Goal: Information Seeking & Learning: Learn about a topic

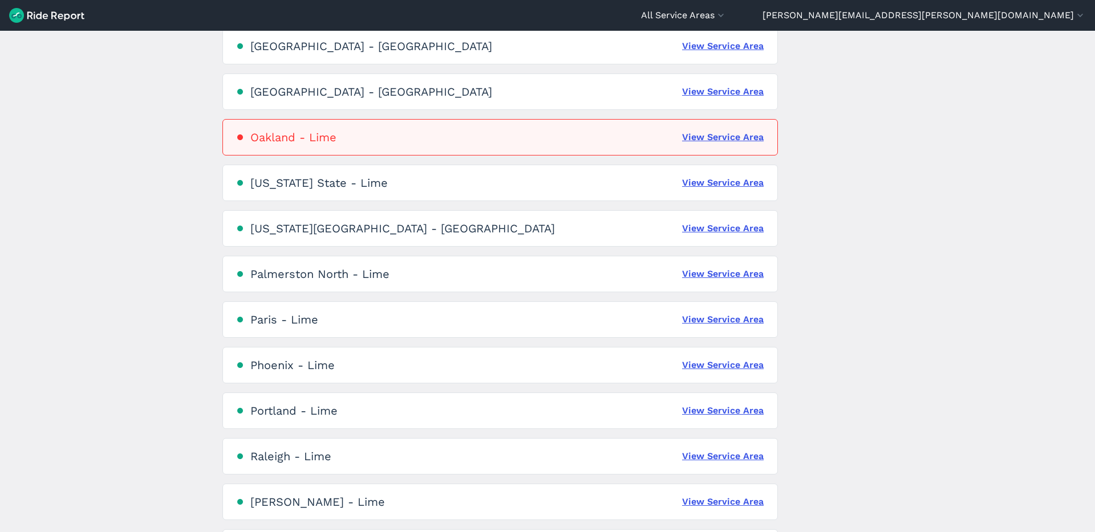
scroll to position [1677, 0]
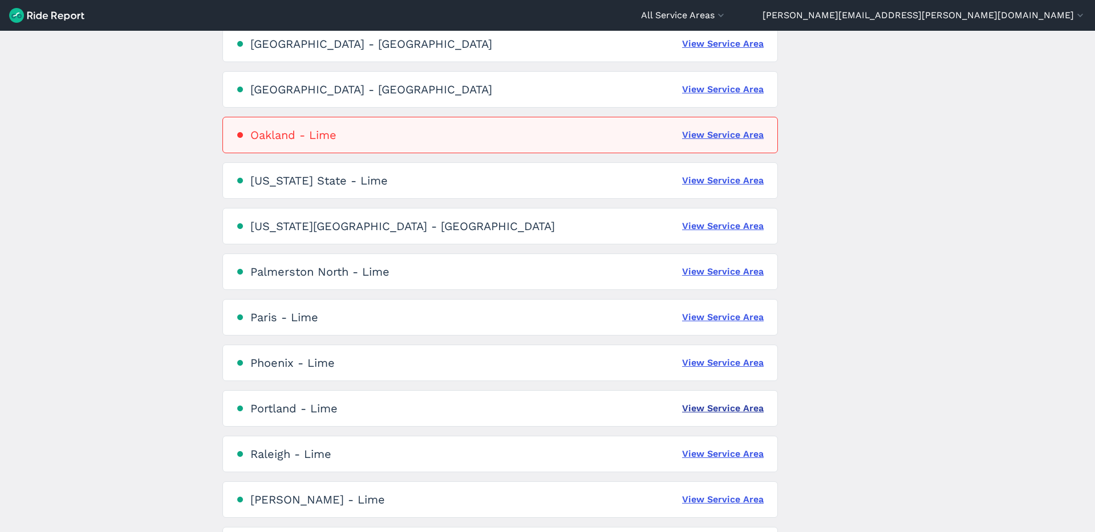
click at [760, 406] on link "View Service Area" at bounding box center [723, 409] width 82 height 14
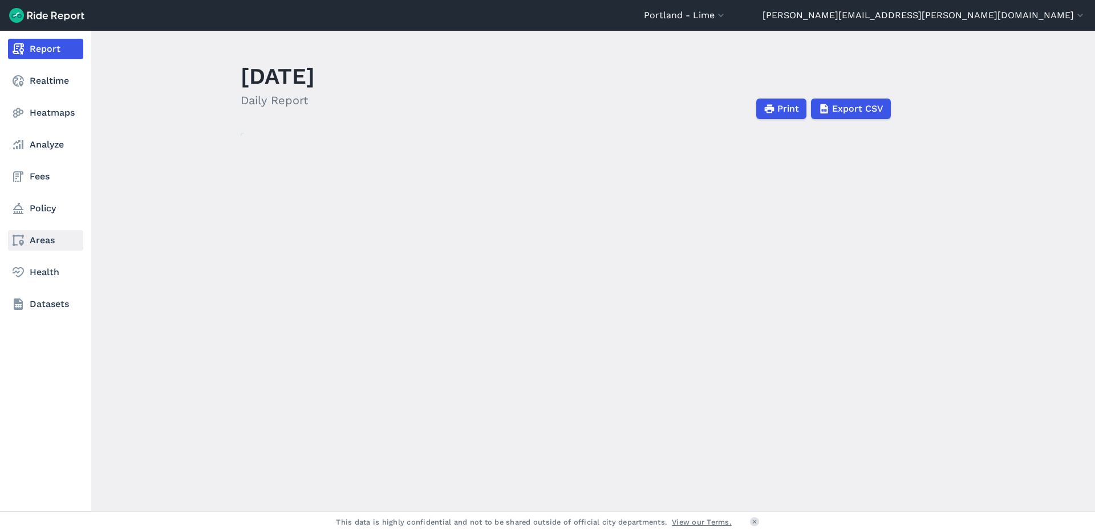
click at [25, 243] on link "Areas" at bounding box center [45, 240] width 75 height 21
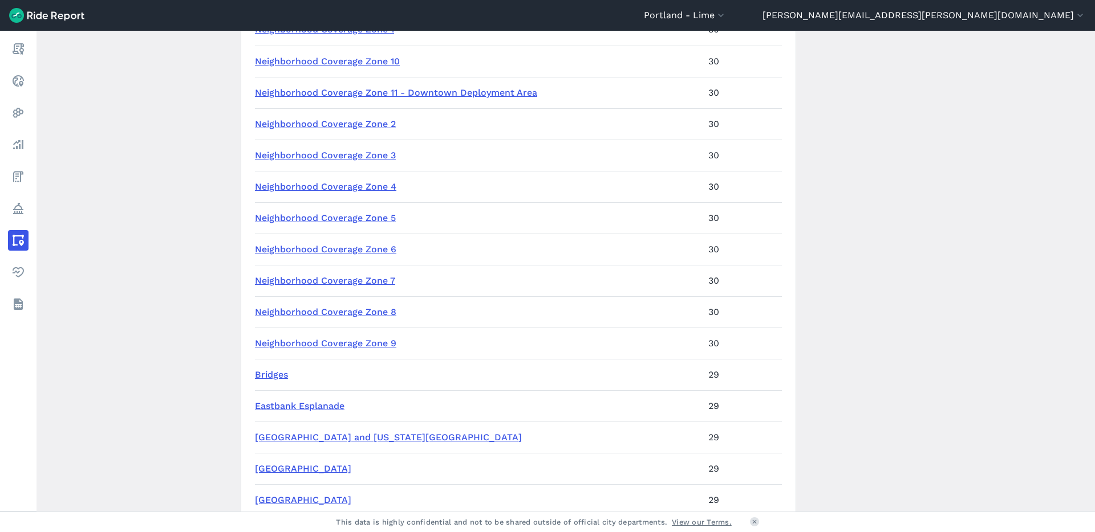
scroll to position [184, 0]
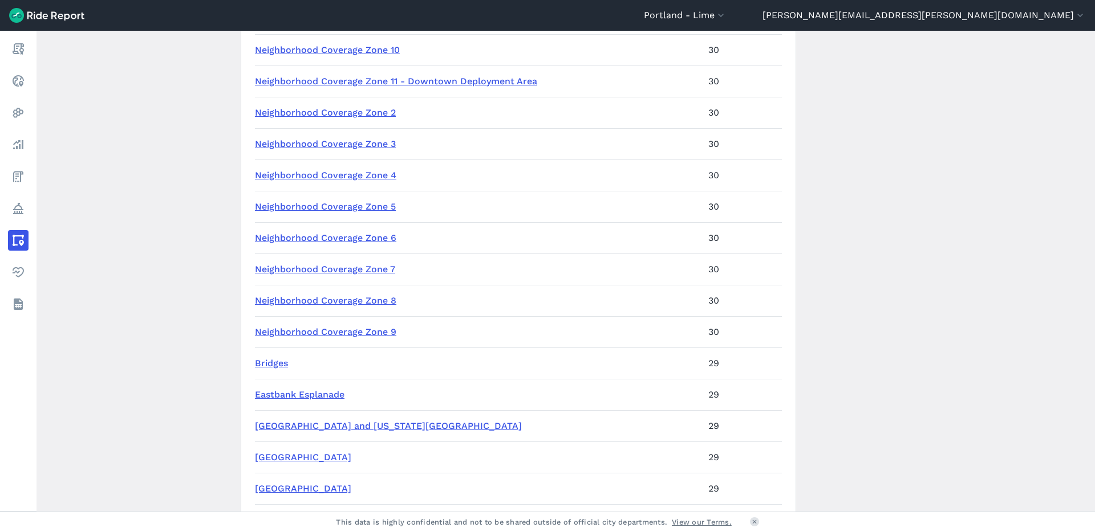
click at [372, 331] on link "Neighborhood Coverage Zone 9" at bounding box center [325, 332] width 141 height 11
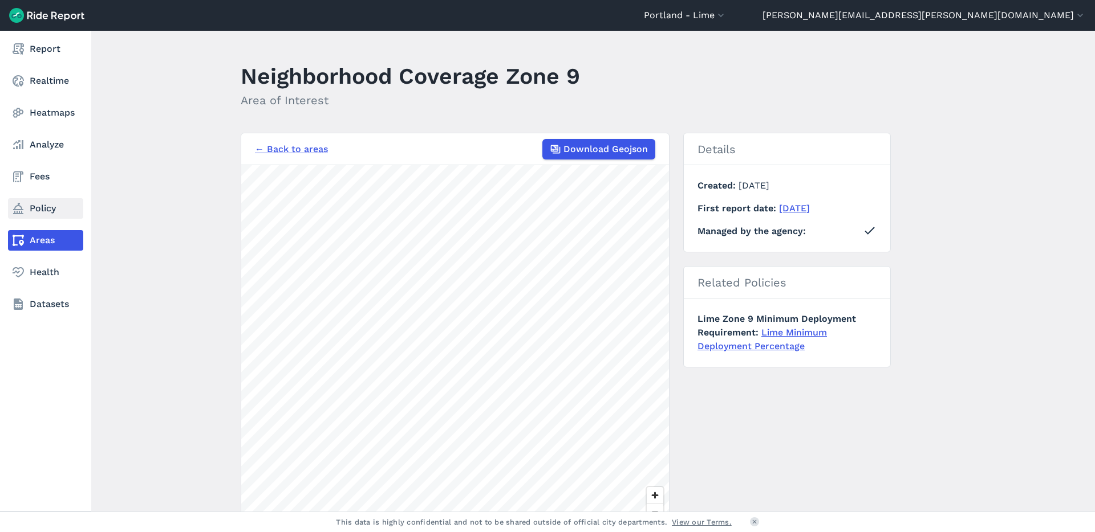
click at [26, 212] on link "Policy" at bounding box center [45, 208] width 75 height 21
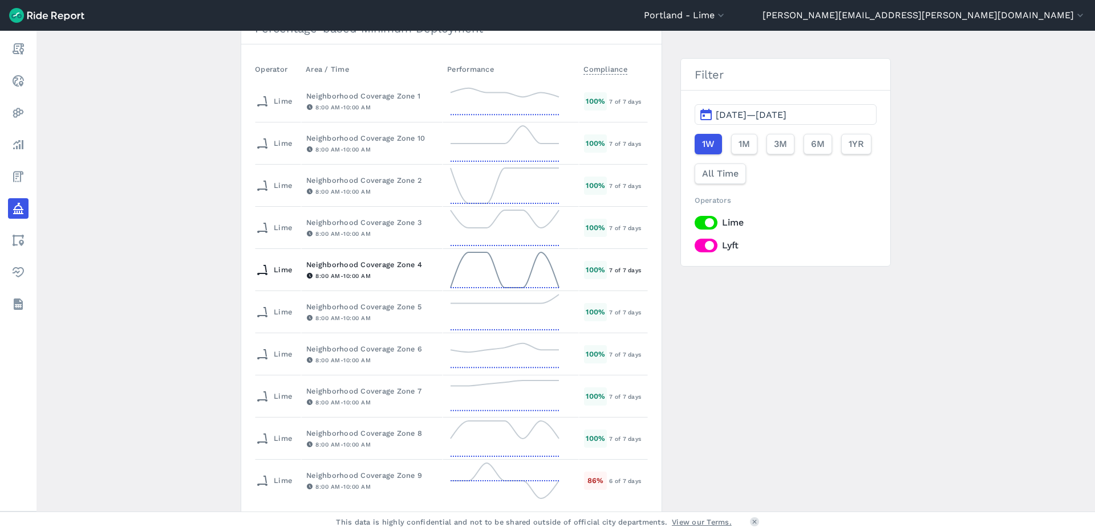
scroll to position [153, 0]
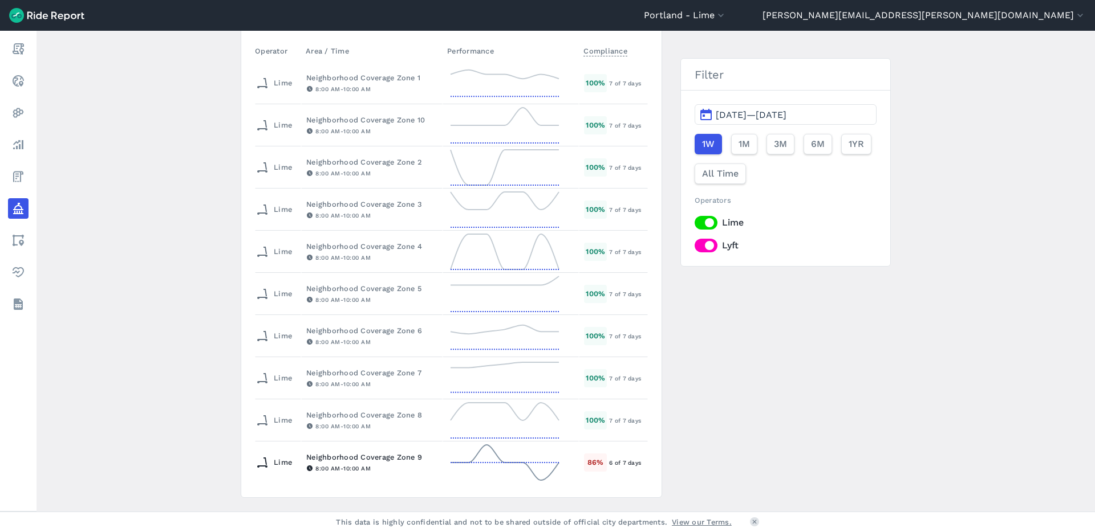
click at [479, 465] on icon at bounding box center [505, 462] width 114 height 41
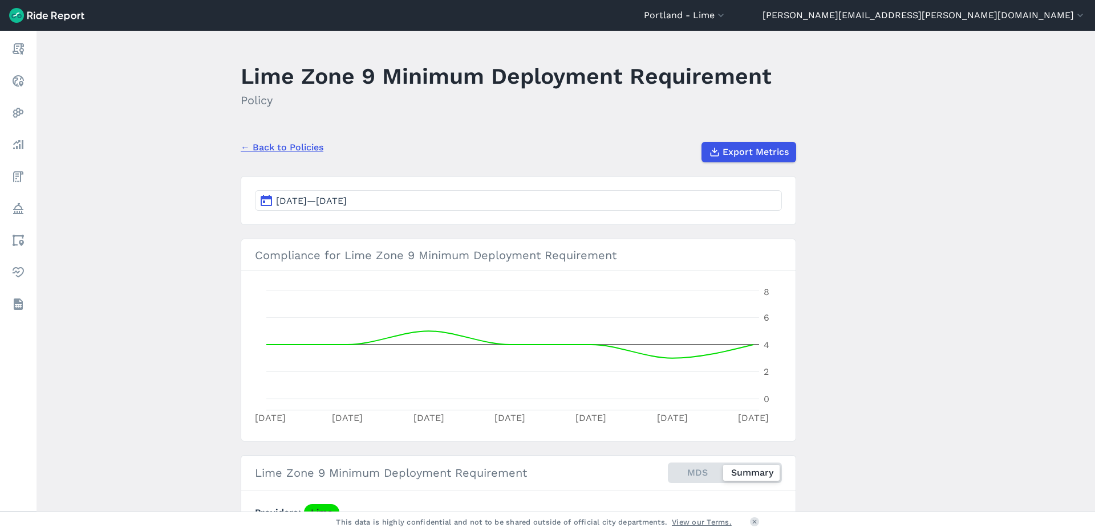
click at [274, 149] on link "← Back to Policies" at bounding box center [282, 148] width 83 height 14
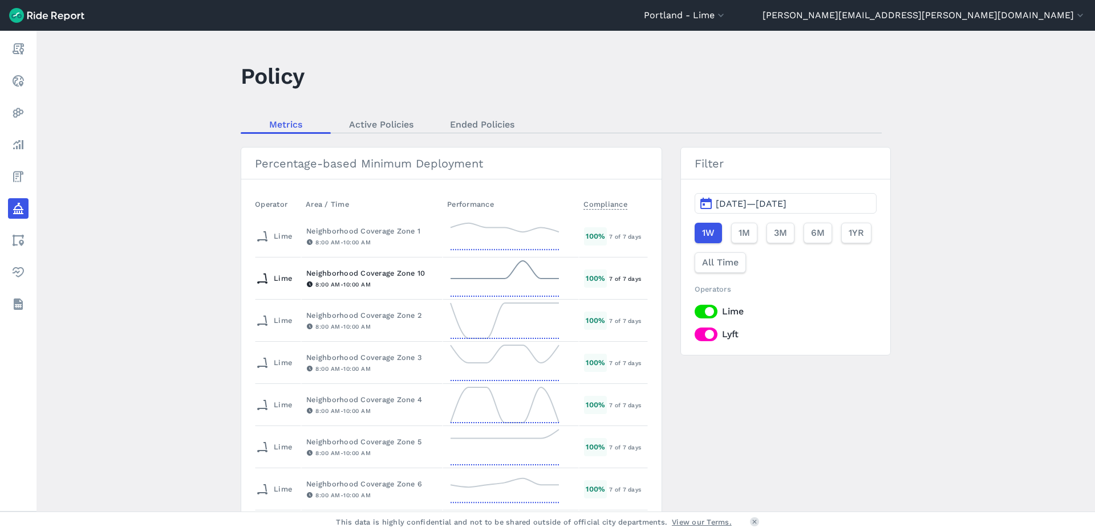
click at [491, 277] on icon at bounding box center [505, 278] width 114 height 41
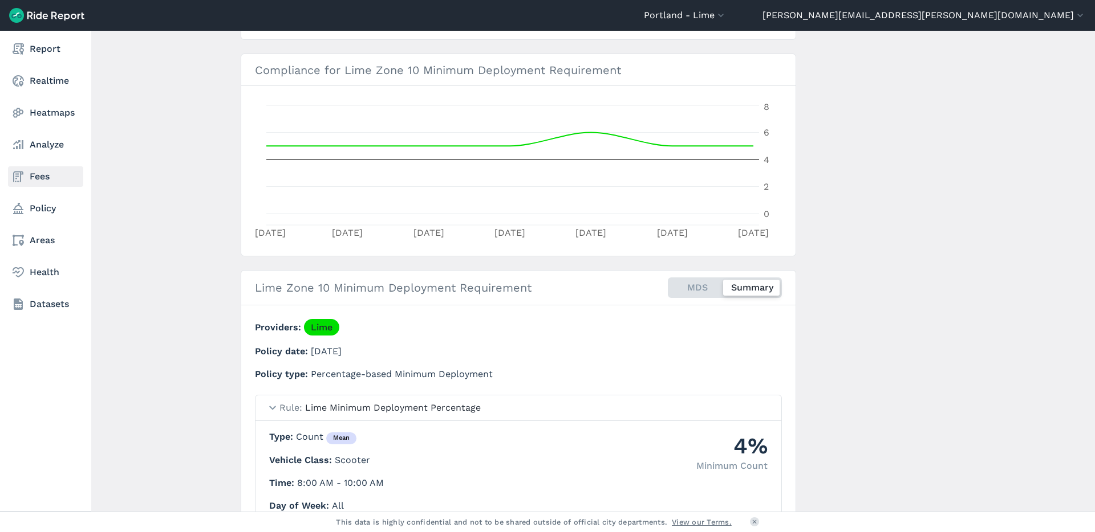
scroll to position [185, 0]
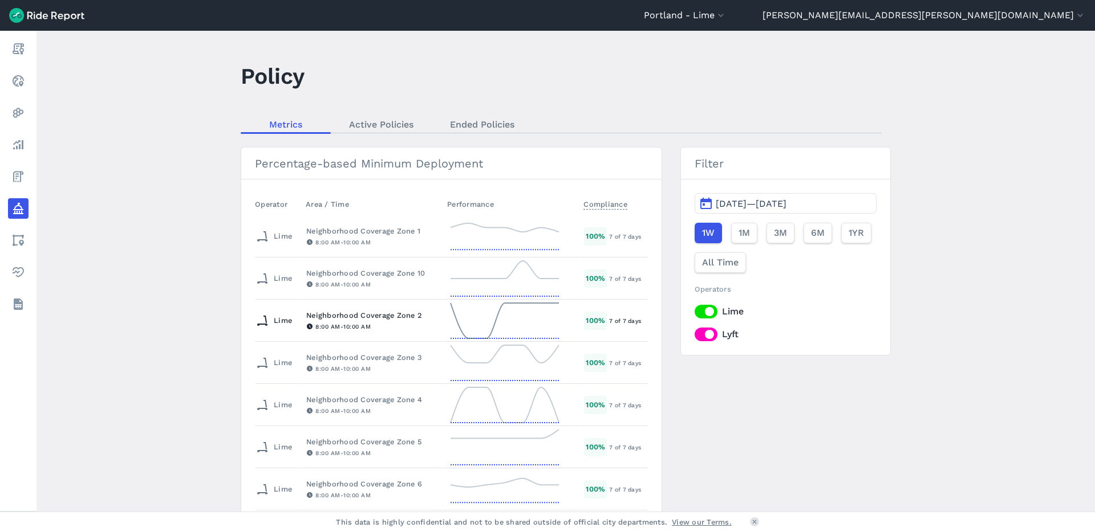
click at [463, 312] on icon at bounding box center [505, 320] width 114 height 41
click at [436, 368] on td "Neighborhood Coverage Zone 3 8:00 AM - 10:00 AM" at bounding box center [371, 363] width 141 height 42
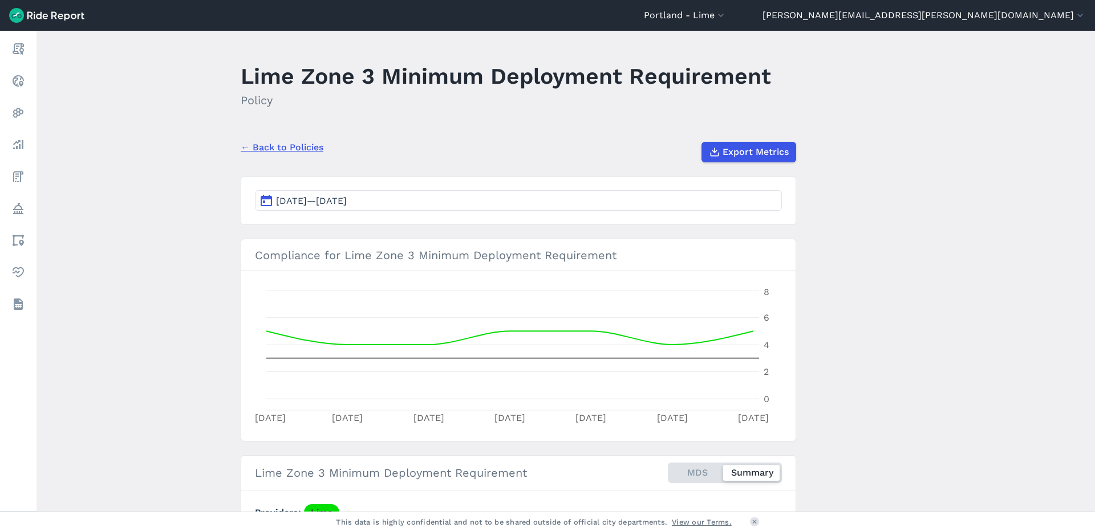
click at [256, 149] on link "← Back to Policies" at bounding box center [282, 148] width 83 height 14
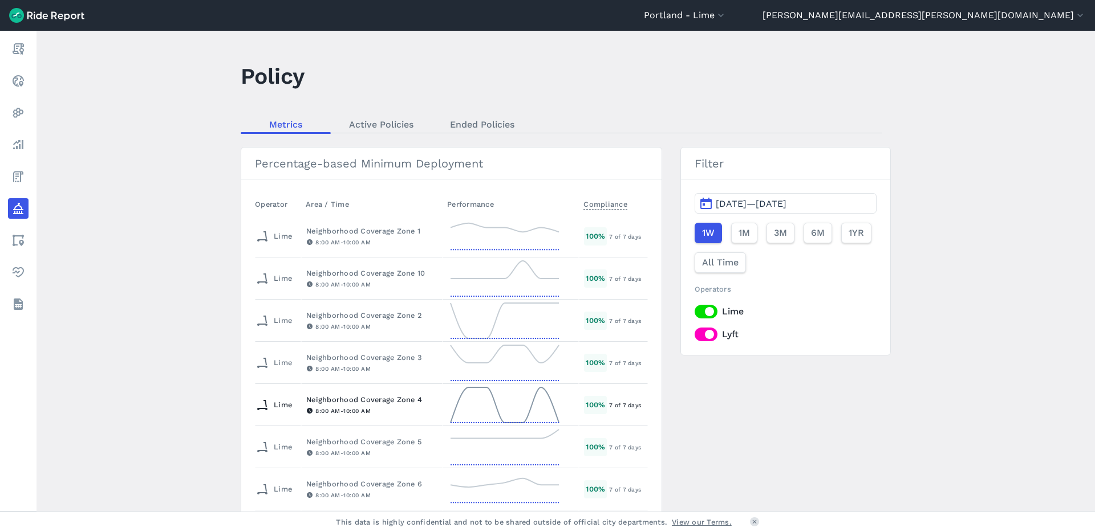
scroll to position [223, 0]
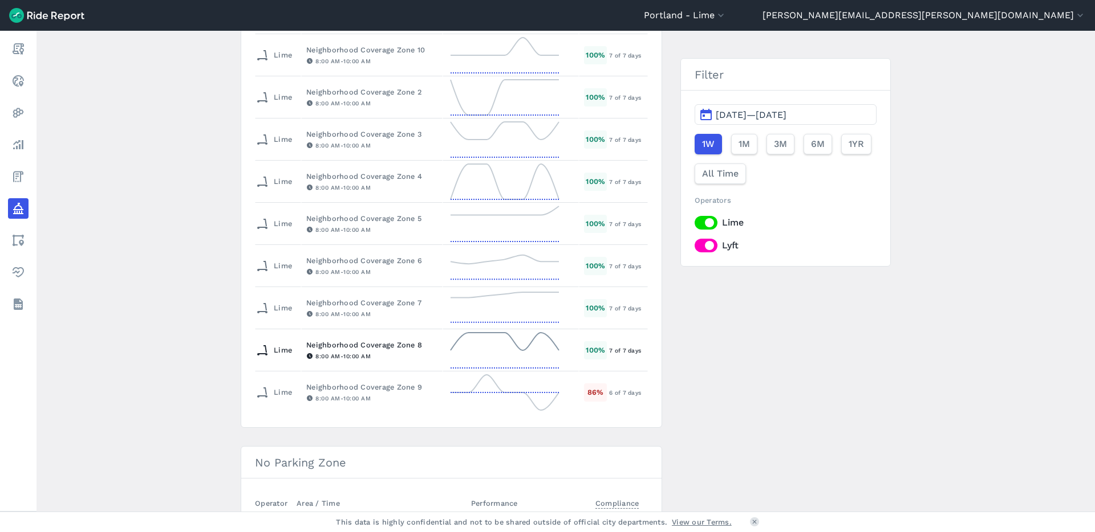
click at [495, 360] on icon at bounding box center [505, 350] width 114 height 41
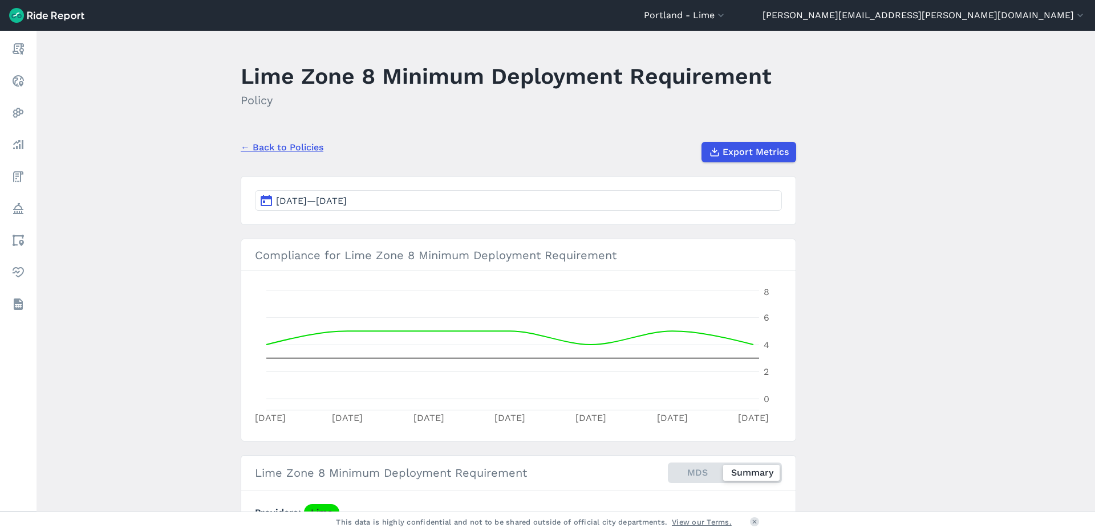
click at [257, 146] on link "← Back to Policies" at bounding box center [282, 148] width 83 height 14
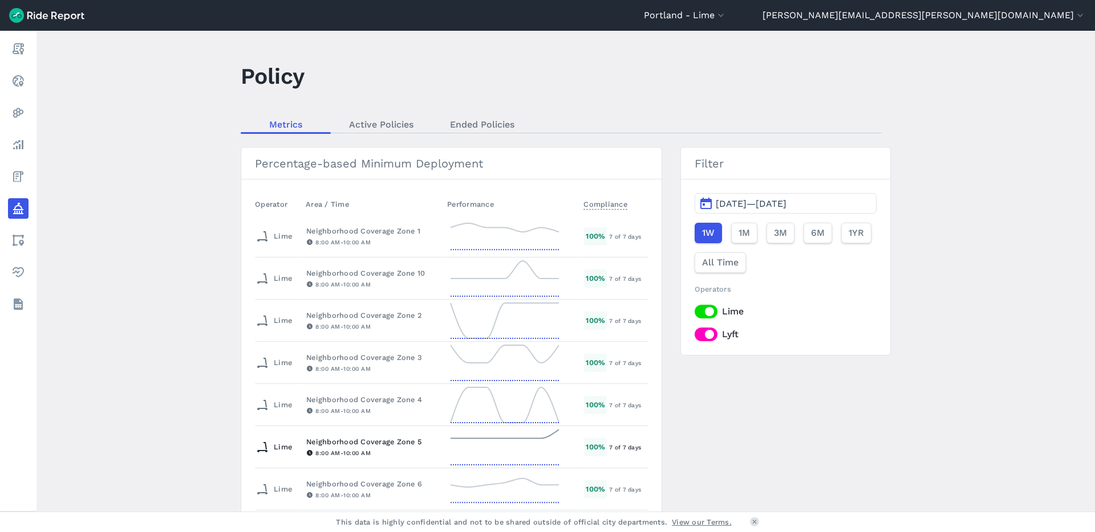
click at [538, 441] on icon at bounding box center [505, 447] width 114 height 41
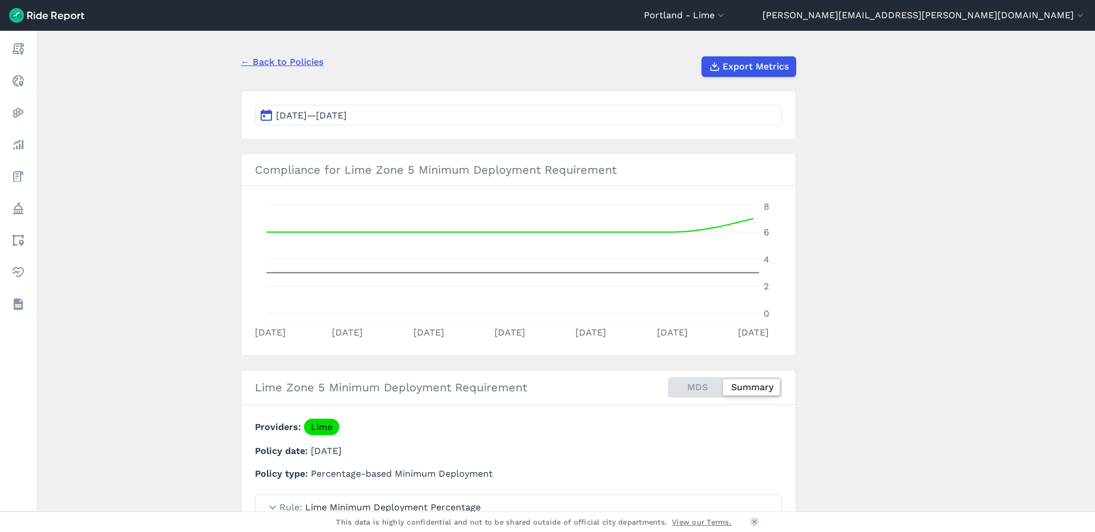
scroll to position [282, 0]
